Goal: Information Seeking & Learning: Learn about a topic

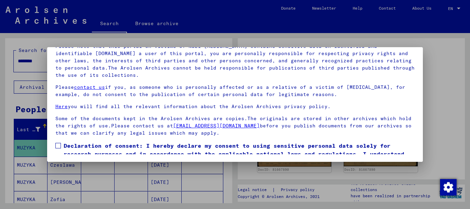
scroll to position [55, 0]
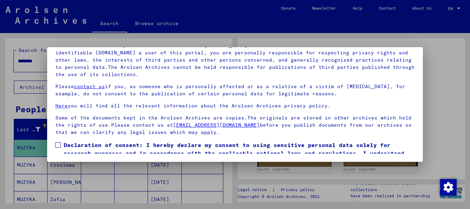
click at [59, 143] on span at bounding box center [58, 145] width 6 height 6
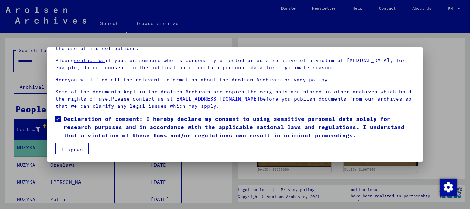
scroll to position [28, 0]
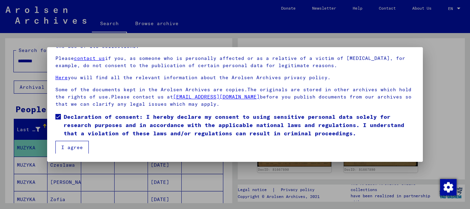
click at [77, 148] on button "I agree" at bounding box center [71, 147] width 33 height 13
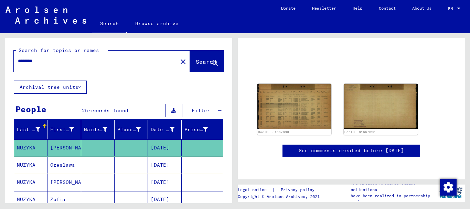
scroll to position [33, 0]
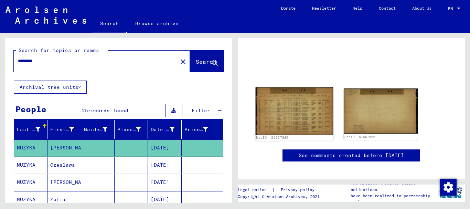
click at [301, 107] on img at bounding box center [295, 111] width 78 height 48
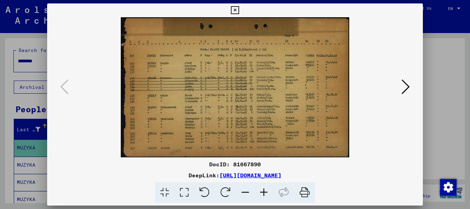
click at [266, 192] on icon at bounding box center [264, 192] width 19 height 21
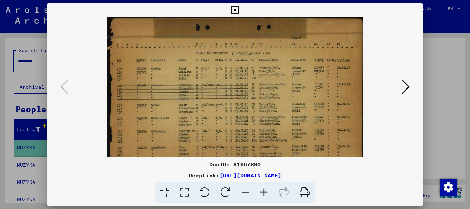
click at [266, 192] on icon at bounding box center [264, 192] width 19 height 21
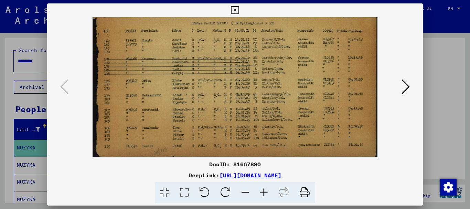
scroll to position [34, 0]
drag, startPoint x: 271, startPoint y: 132, endPoint x: 266, endPoint y: 80, distance: 52.5
click at [266, 80] on img at bounding box center [235, 70] width 285 height 175
click at [266, 191] on icon at bounding box center [264, 192] width 19 height 21
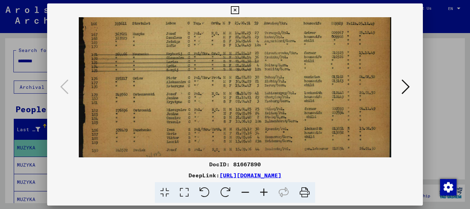
scroll to position [52, 0]
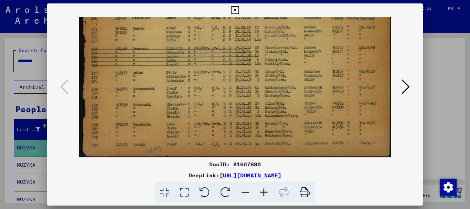
drag, startPoint x: 263, startPoint y: 142, endPoint x: 261, endPoint y: 89, distance: 53.1
click at [261, 90] on img at bounding box center [235, 62] width 313 height 192
click at [266, 191] on icon at bounding box center [264, 192] width 19 height 21
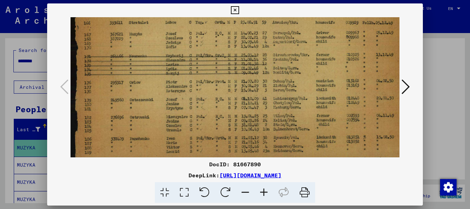
click at [266, 191] on icon at bounding box center [264, 192] width 19 height 21
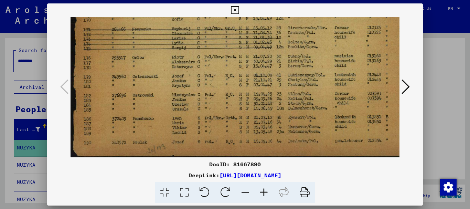
scroll to position [86, 2]
drag, startPoint x: 268, startPoint y: 105, endPoint x: 265, endPoint y: 66, distance: 38.6
click at [265, 66] on img at bounding box center [252, 44] width 369 height 226
click at [264, 191] on icon at bounding box center [264, 192] width 19 height 21
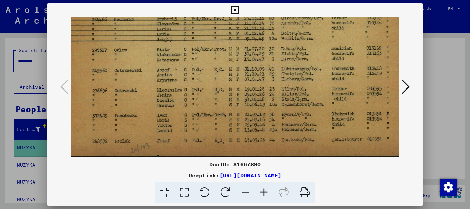
scroll to position [103, 26]
drag, startPoint x: 267, startPoint y: 118, endPoint x: 244, endPoint y: 79, distance: 45.7
click at [244, 79] on img at bounding box center [243, 35] width 397 height 243
click at [237, 11] on icon at bounding box center [235, 10] width 8 height 8
